Goal: Check status: Check status

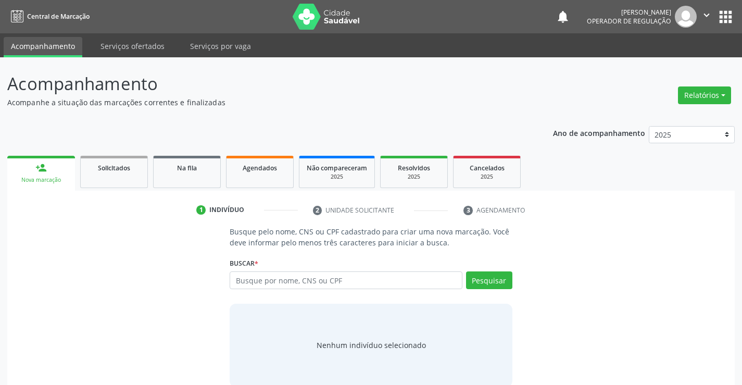
click at [278, 276] on input "text" at bounding box center [346, 280] width 232 height 18
click at [269, 282] on input "text" at bounding box center [346, 280] width 232 height 18
click at [188, 166] on span "Na fila" at bounding box center [187, 168] width 20 height 9
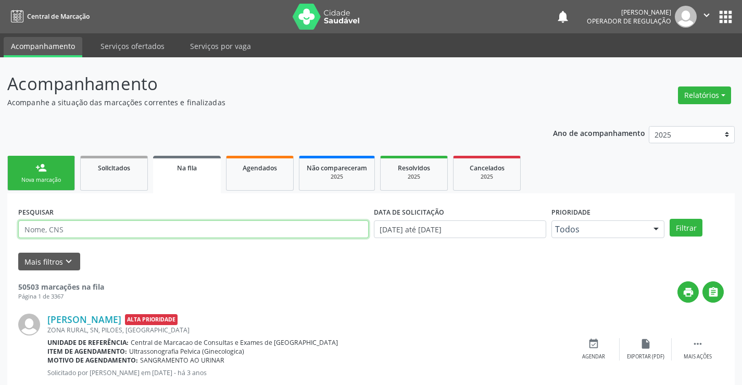
click at [135, 232] on input "text" at bounding box center [193, 229] width 351 height 18
click at [670, 219] on button "Filtrar" at bounding box center [686, 228] width 33 height 18
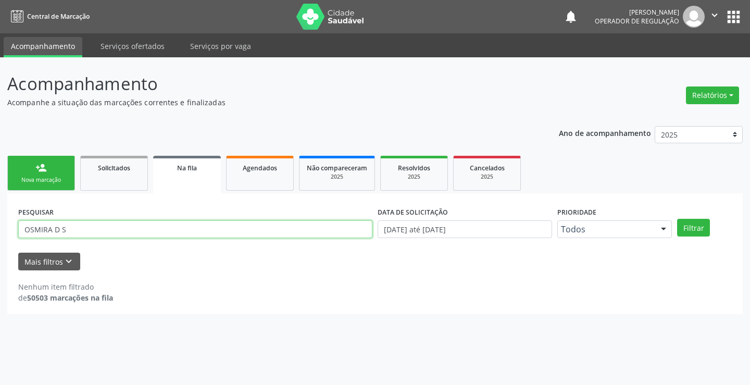
click at [75, 226] on input "OSMIRA D S" at bounding box center [195, 229] width 354 height 18
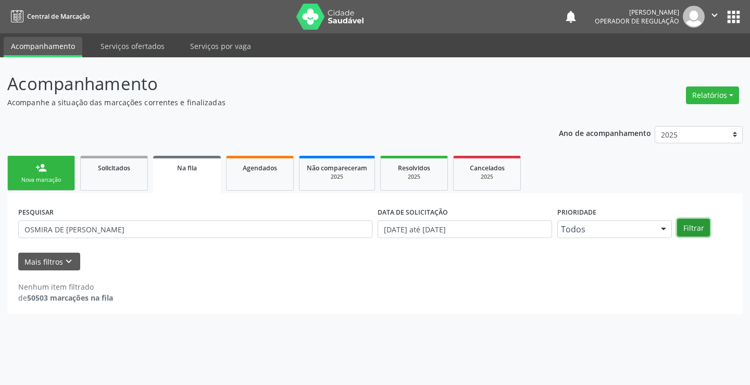
click at [696, 228] on button "Filtrar" at bounding box center [693, 228] width 33 height 18
click at [68, 231] on input "OSMIRA DE [PERSON_NAME]" at bounding box center [195, 229] width 354 height 18
click at [66, 230] on input "OSMIRA DE [PERSON_NAME]" at bounding box center [195, 229] width 354 height 18
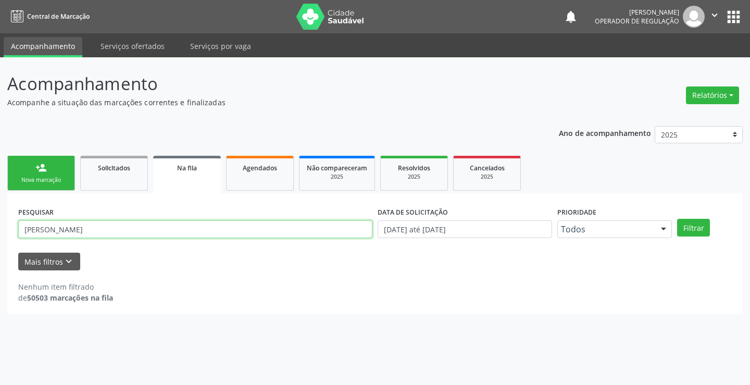
type input "[PERSON_NAME]"
click at [713, 223] on div "Filtrar" at bounding box center [705, 228] width 60 height 18
click at [700, 226] on button "Filtrar" at bounding box center [693, 228] width 33 height 18
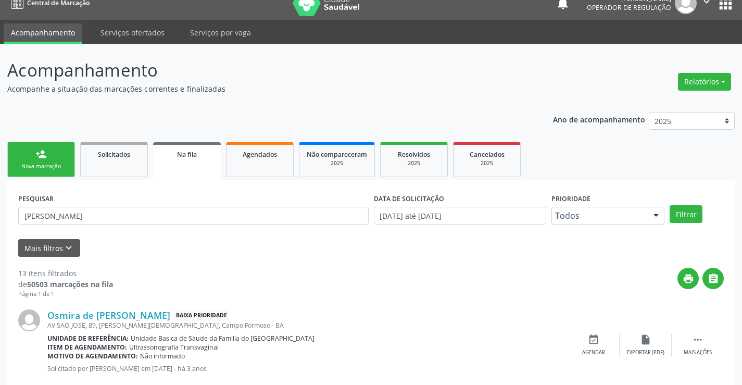
scroll to position [13, 0]
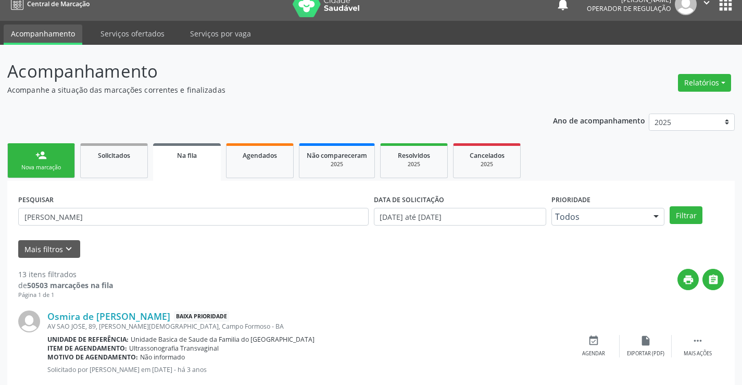
click at [705, 2] on icon "" at bounding box center [706, 2] width 11 height 11
click at [664, 54] on link "Sair" at bounding box center [680, 51] width 72 height 15
